Goal: Task Accomplishment & Management: Check status

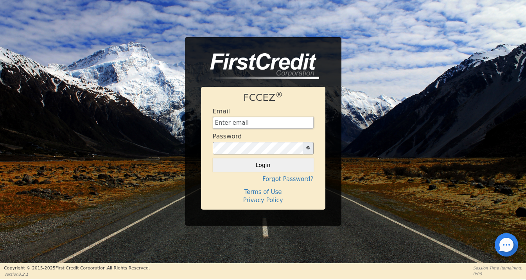
type input "lifewaterllctn@gmail.com"
click at [263, 165] on button "Login" at bounding box center [263, 164] width 101 height 13
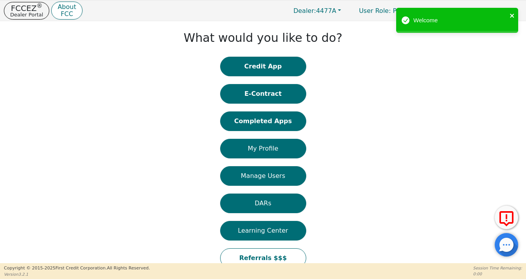
click at [511, 14] on icon "close" at bounding box center [511, 16] width 5 height 6
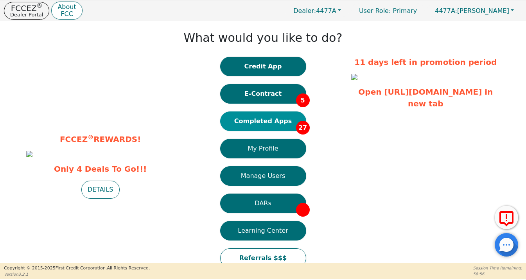
click at [268, 126] on button "Completed Apps 27" at bounding box center [263, 121] width 86 height 20
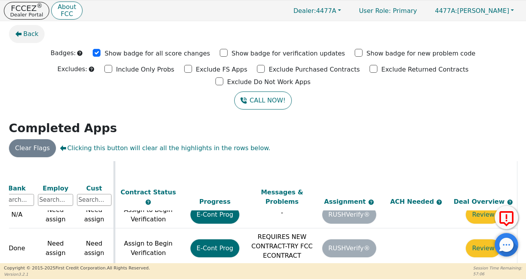
click at [30, 34] on span "Back" at bounding box center [30, 33] width 15 height 9
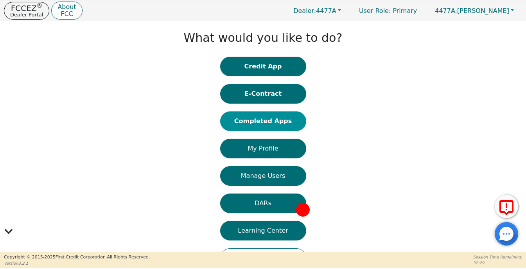
click at [255, 121] on button "Completed Apps" at bounding box center [263, 121] width 86 height 20
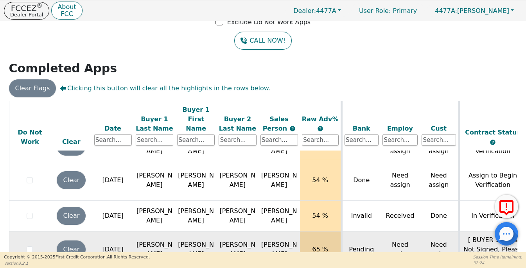
scroll to position [726, 0]
